Goal: Complete application form: Complete application form

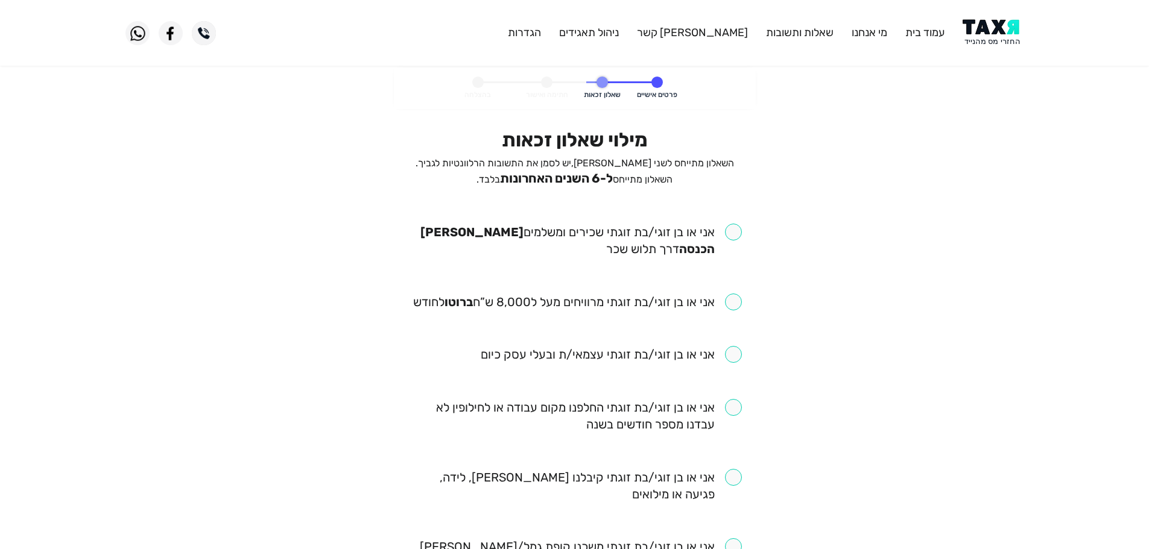
click at [734, 230] on input "checkbox" at bounding box center [575, 241] width 334 height 34
checkbox input "true"
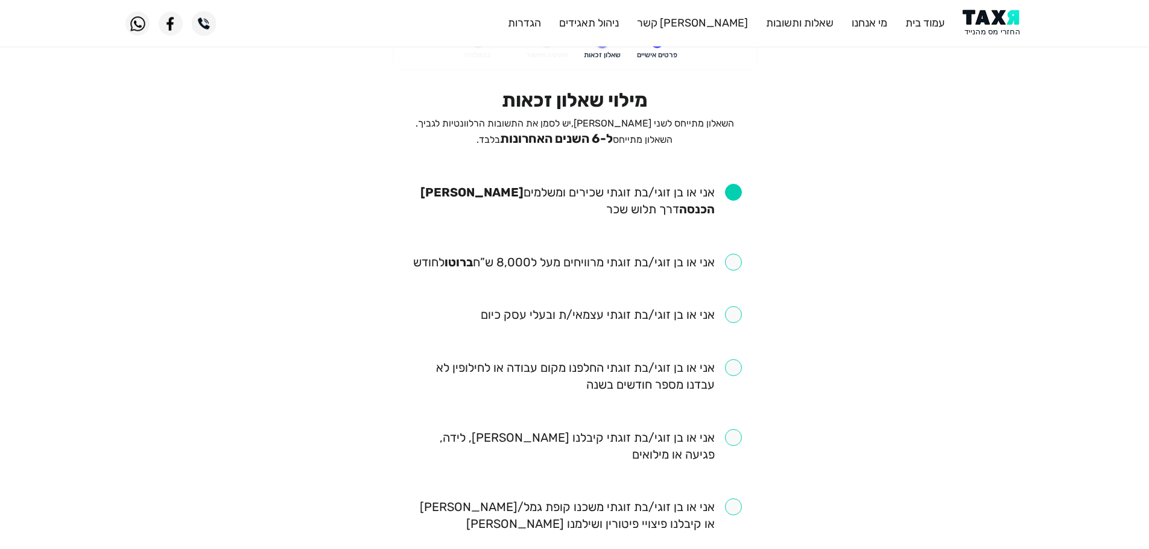
scroll to position [60, 0]
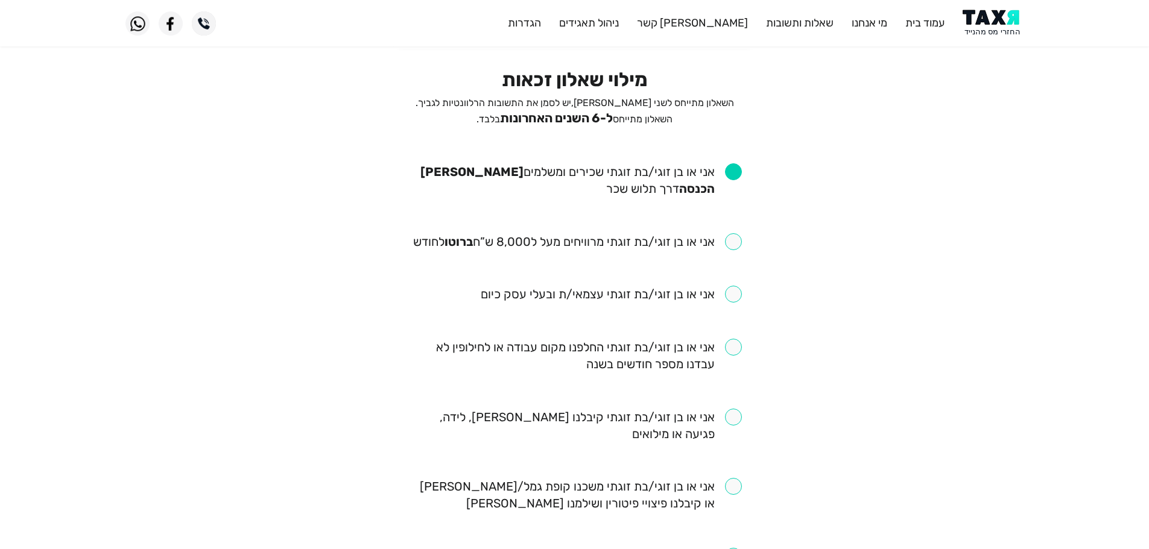
click at [738, 243] on input "checkbox" at bounding box center [577, 241] width 329 height 17
checkbox input "true"
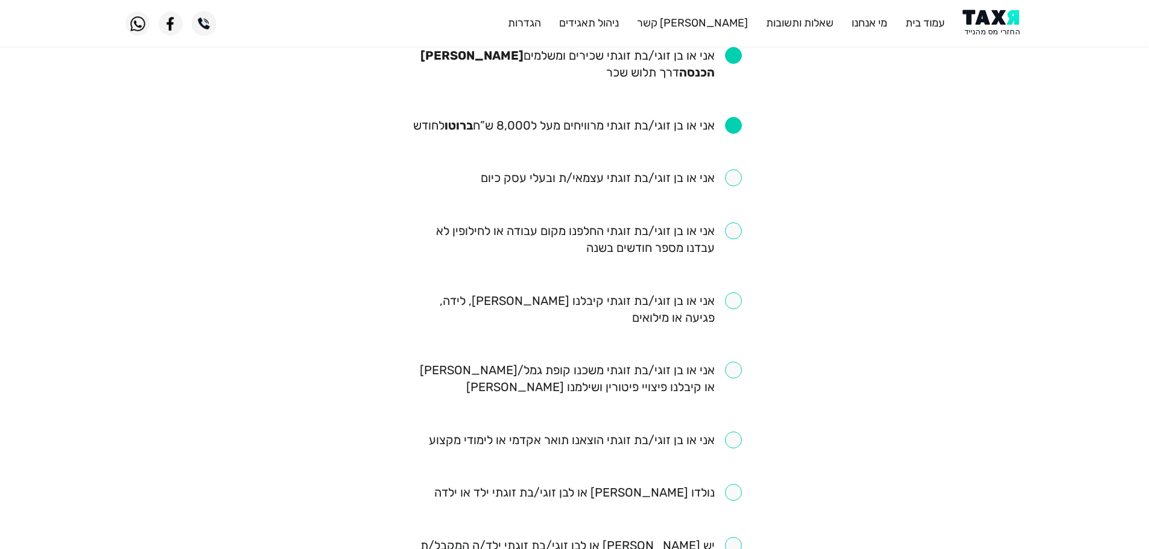
scroll to position [181, 0]
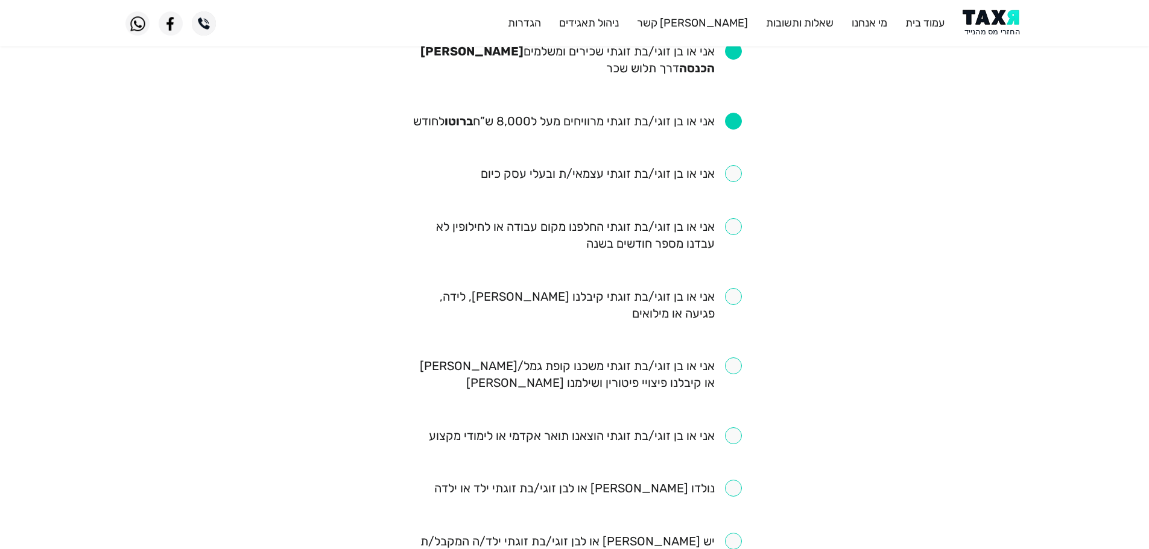
click at [738, 228] on input "checkbox" at bounding box center [575, 235] width 334 height 34
checkbox input "true"
click at [738, 300] on input "checkbox" at bounding box center [575, 305] width 334 height 34
checkbox input "true"
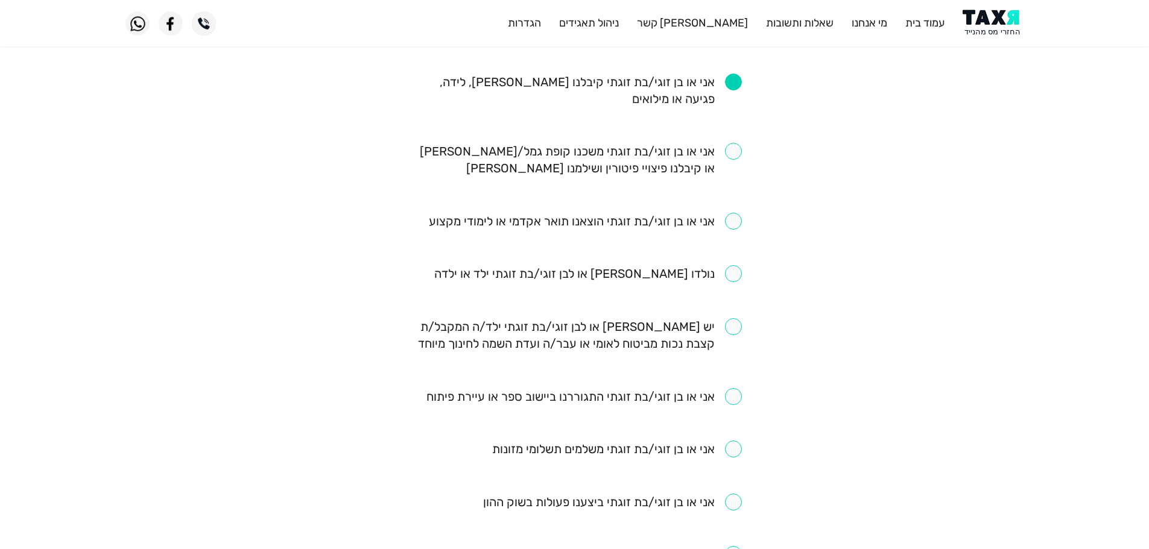
scroll to position [482, 0]
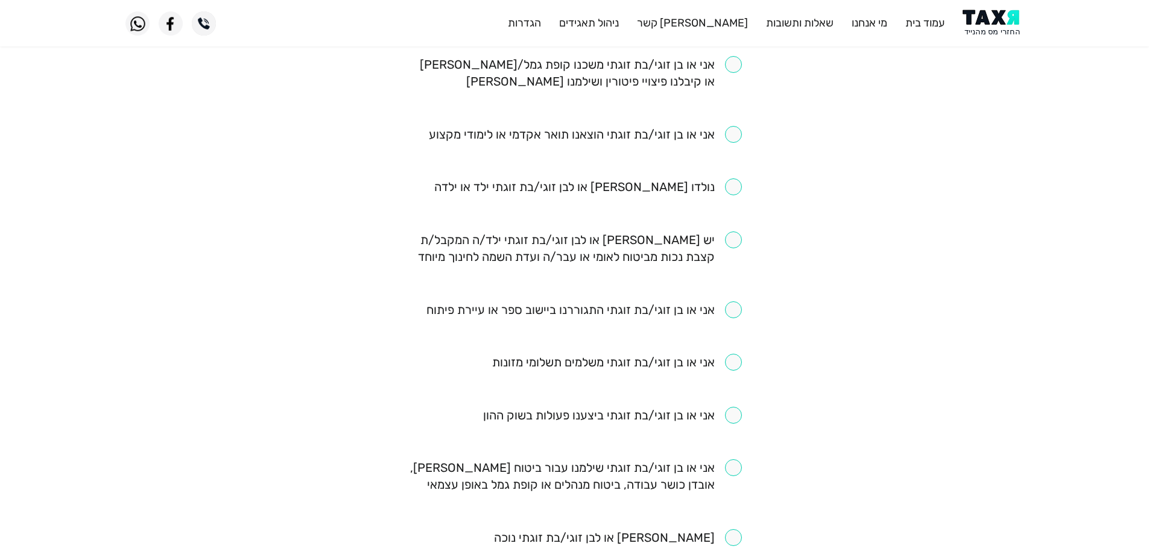
click at [730, 69] on input "checkbox" at bounding box center [575, 73] width 334 height 34
checkbox input "true"
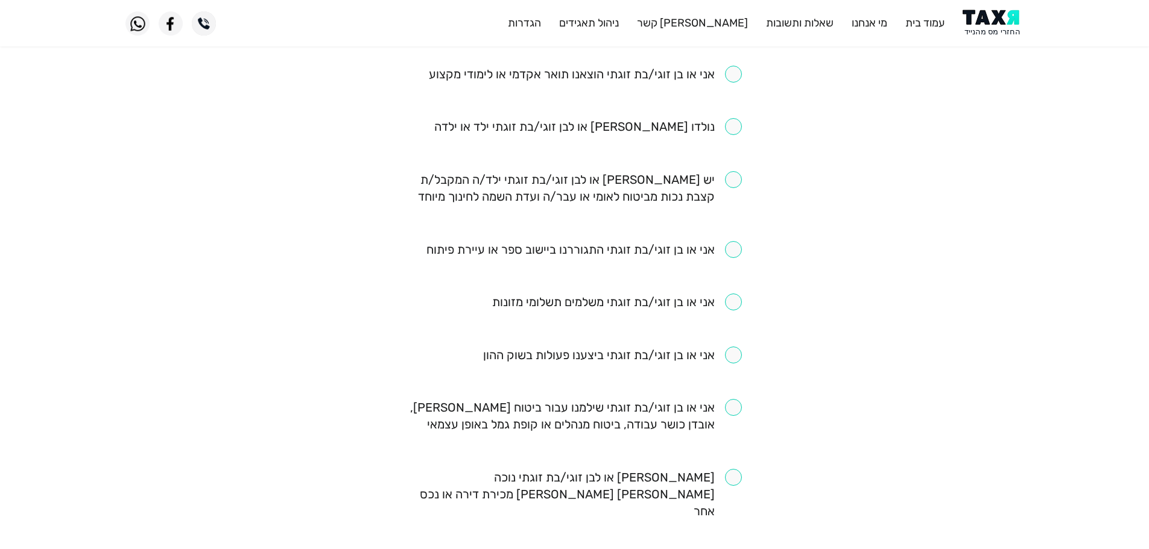
scroll to position [603, 0]
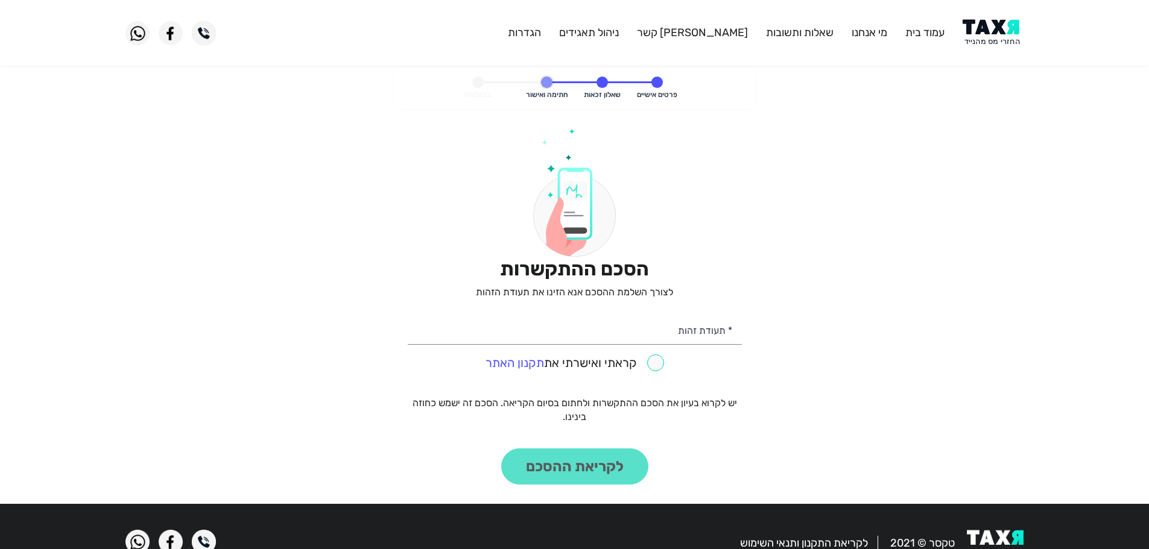
click at [1012, 27] on img at bounding box center [992, 32] width 61 height 27
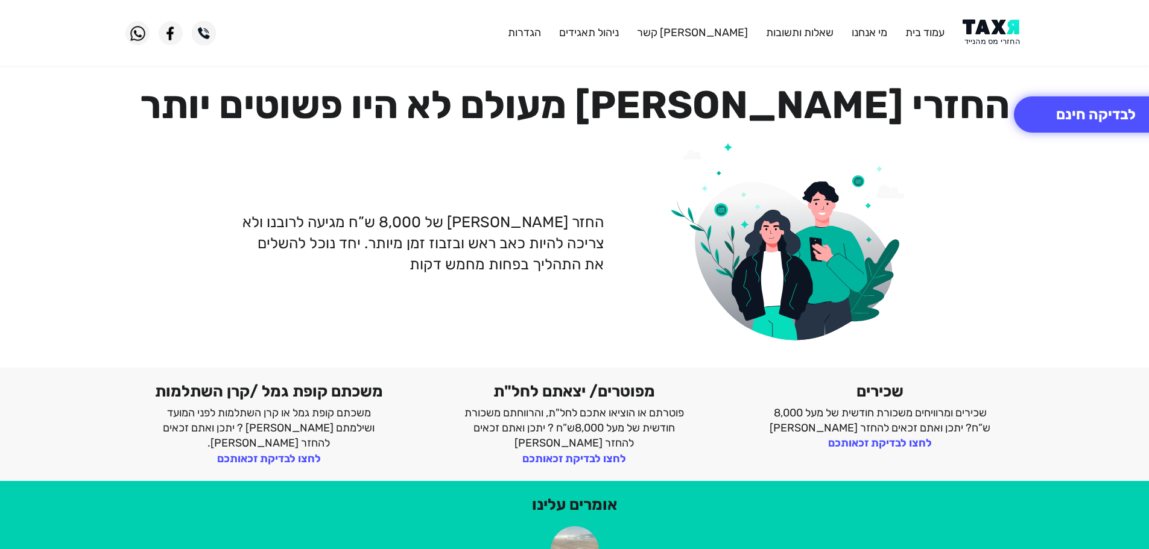
click at [1002, 33] on img at bounding box center [992, 32] width 61 height 27
